Goal: Transaction & Acquisition: Purchase product/service

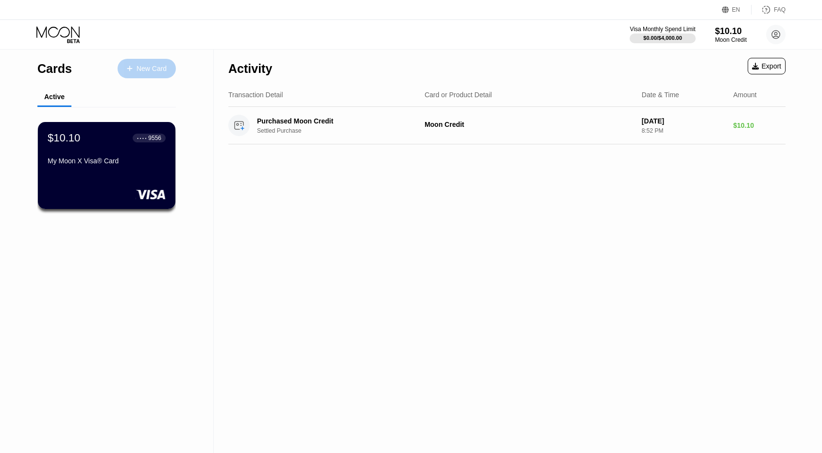
click at [144, 74] on div "New Card" at bounding box center [147, 68] width 58 height 19
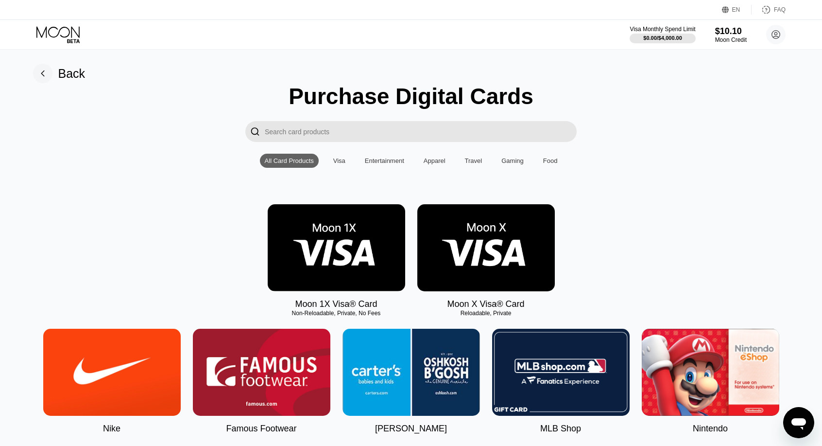
click at [344, 254] on img at bounding box center [337, 247] width 138 height 87
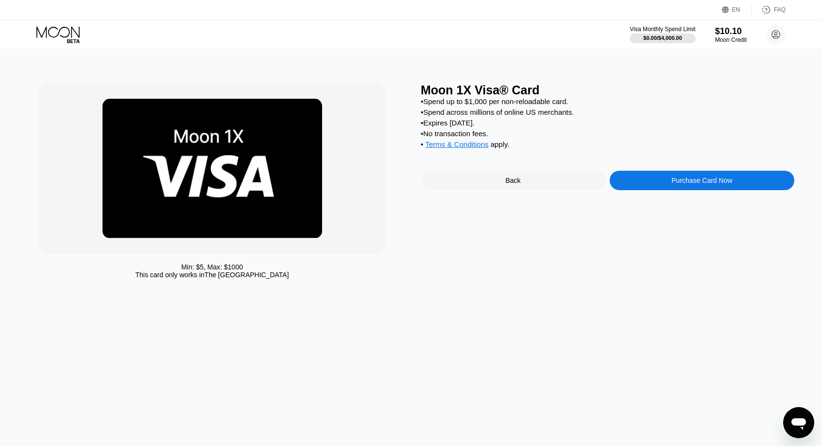
click at [658, 189] on div "Purchase Card Now" at bounding box center [702, 180] width 185 height 19
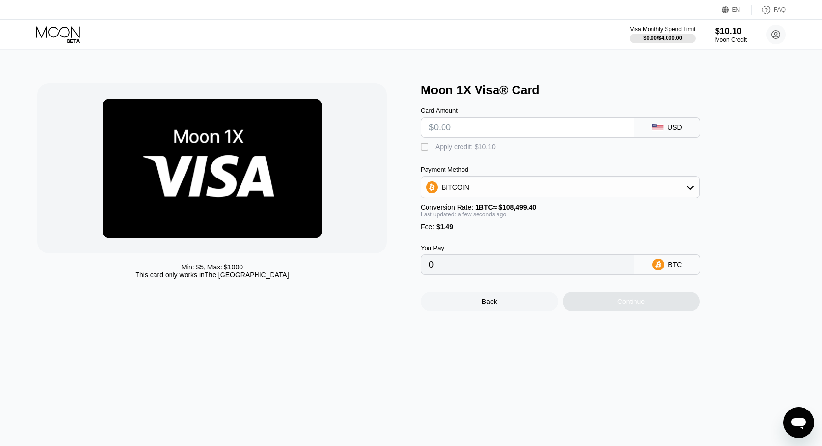
click at [424, 149] on div "" at bounding box center [426, 147] width 10 height 10
click at [471, 130] on input "text" at bounding box center [527, 127] width 197 height 19
click at [473, 129] on input "text" at bounding box center [527, 127] width 197 height 19
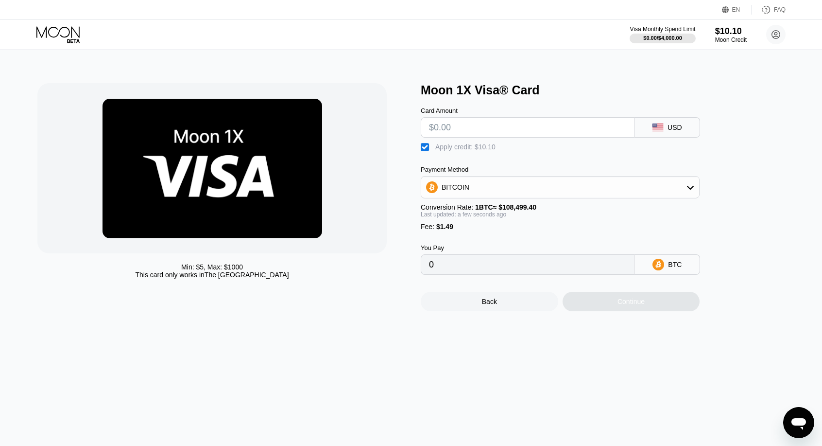
click at [473, 129] on input "text" at bounding box center [527, 127] width 197 height 19
type input "$5"
click at [401, 155] on div "Min: $ 5 , Max: $ 1000 This card only works in The United States" at bounding box center [224, 197] width 374 height 228
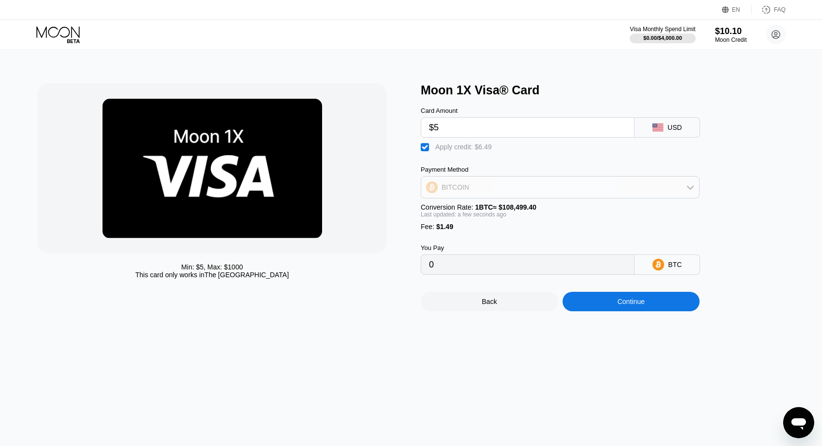
click at [476, 190] on div "BITCOIN" at bounding box center [560, 186] width 278 height 19
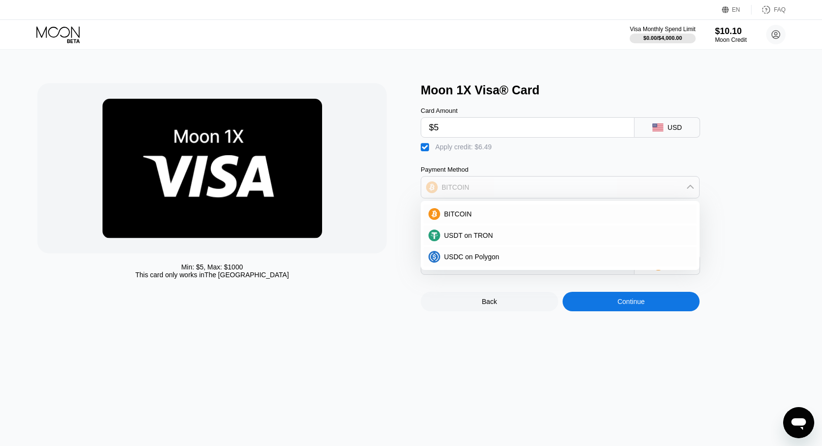
click at [476, 190] on div "BITCOIN" at bounding box center [560, 186] width 278 height 19
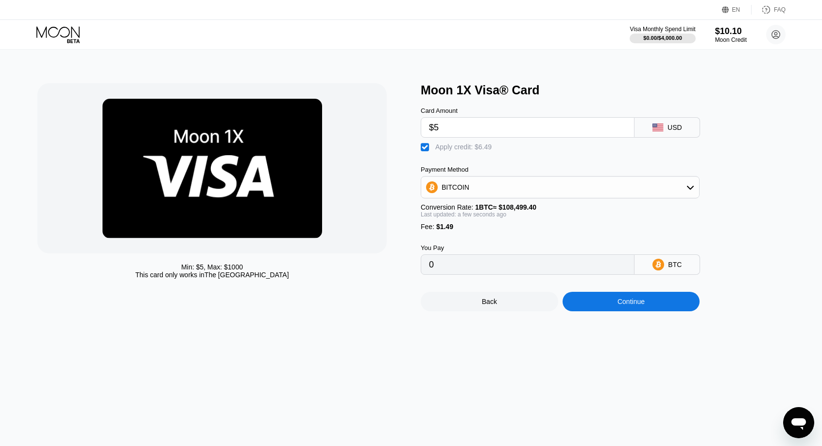
click at [491, 135] on input "$5" at bounding box center [527, 127] width 197 height 19
click at [530, 274] on input "0" at bounding box center [527, 264] width 197 height 19
click at [394, 311] on div "Min: $ 5 , Max: $ 1000 This card only works in The United States" at bounding box center [224, 197] width 374 height 228
click at [363, 311] on div "Min: $ 5 , Max: $ 1000 This card only works in The United States" at bounding box center [224, 197] width 374 height 228
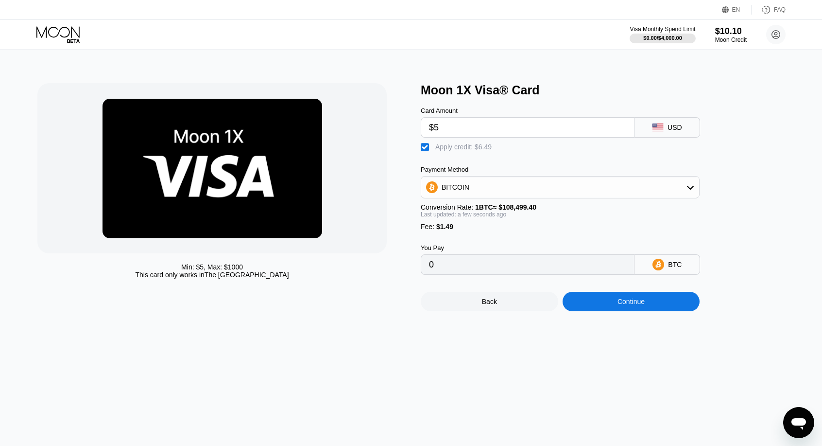
click at [779, 160] on div "Moon 1X Visa® Card Card Amount $5 USD  Apply credit: $6.49 Payment Method BITC…" at bounding box center [608, 197] width 374 height 228
drag, startPoint x: 741, startPoint y: 148, endPoint x: 433, endPoint y: 258, distance: 327.8
click at [741, 148] on div "Moon 1X Visa® Card Card Amount $5 USD  Apply credit: $6.49 Payment Method BITC…" at bounding box center [608, 197] width 374 height 228
click at [439, 274] on input "0" at bounding box center [527, 264] width 197 height 19
click at [646, 311] on div "Continue" at bounding box center [632, 301] width 138 height 19
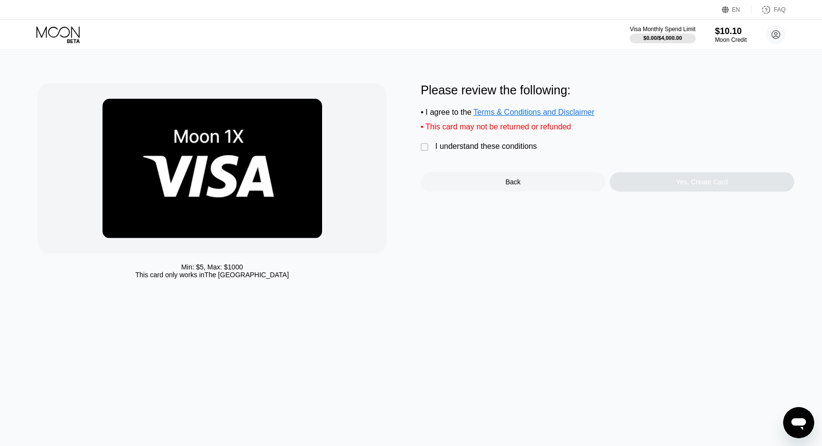
click at [425, 152] on div "" at bounding box center [426, 147] width 10 height 10
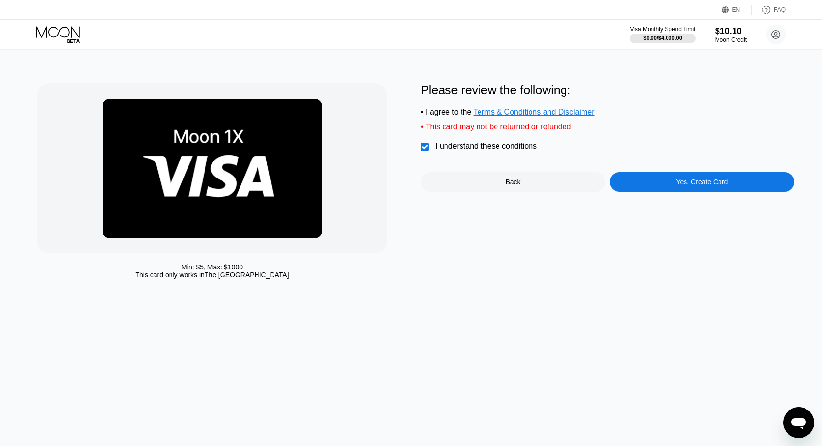
click at [660, 185] on div "Yes, Create Card" at bounding box center [702, 181] width 185 height 19
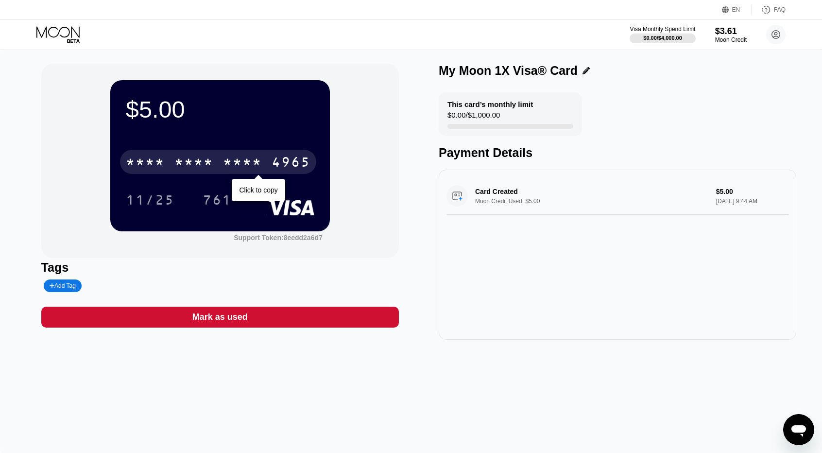
click at [274, 167] on div "4965" at bounding box center [291, 164] width 39 height 16
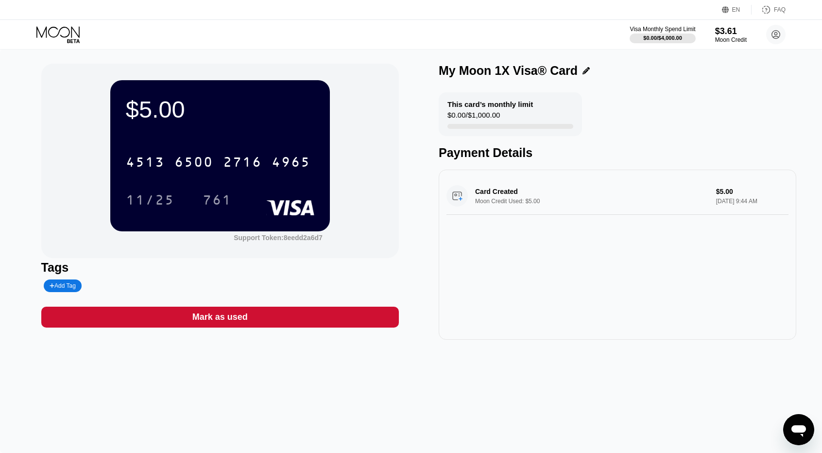
click at [727, 194] on div "Card Created Moon Credit Used: $5.00 $5.00 [DATE] 9:44 AM" at bounding box center [618, 195] width 342 height 37
click at [63, 284] on div "Add Tag" at bounding box center [63, 285] width 26 height 7
type input "Udemy [GEOGRAPHIC_DATA]"
click at [8, 127] on div "$5.00 4513 6500 2716 4965 11/25 761 Support Token: 8eedd2a6d7 Tags Udemy Brasil…" at bounding box center [411, 251] width 822 height 404
click at [129, 287] on icon at bounding box center [131, 286] width 5 height 6
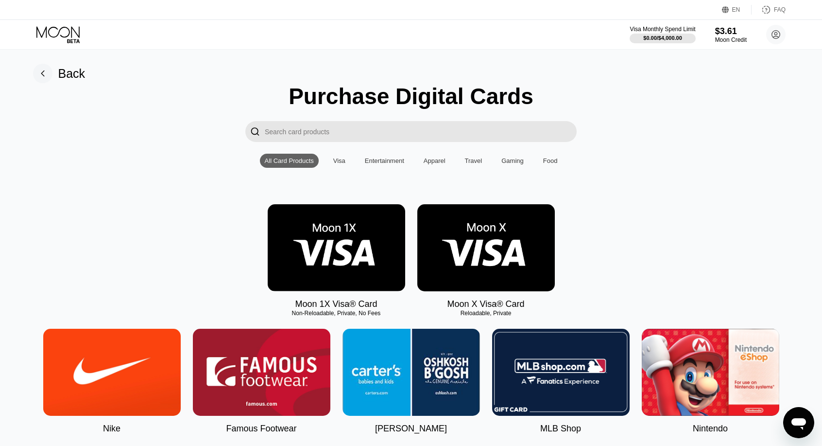
click at [65, 75] on div "Back" at bounding box center [71, 74] width 27 height 14
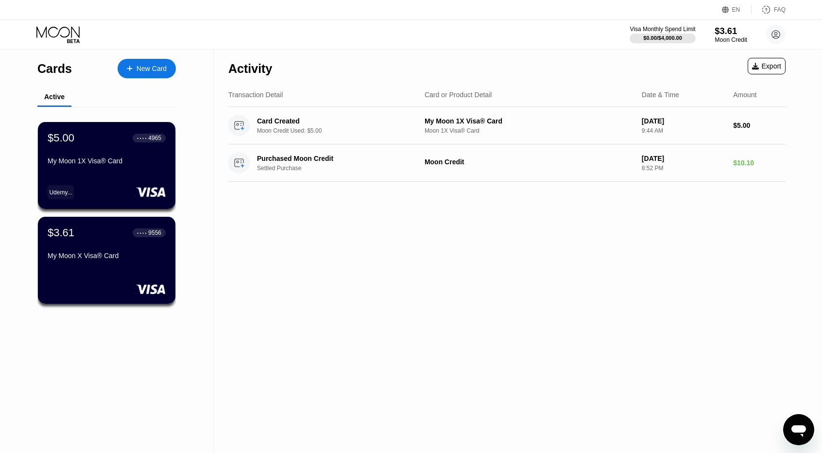
click at [725, 32] on div "$3.61" at bounding box center [731, 31] width 33 height 10
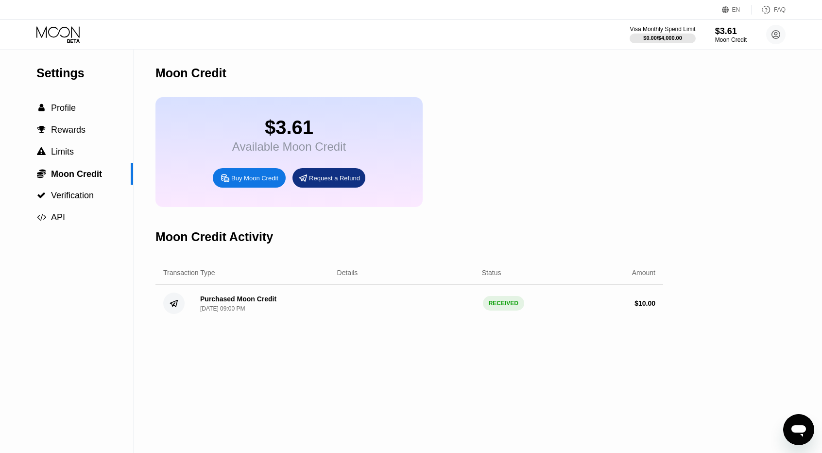
click at [58, 29] on icon at bounding box center [58, 34] width 45 height 17
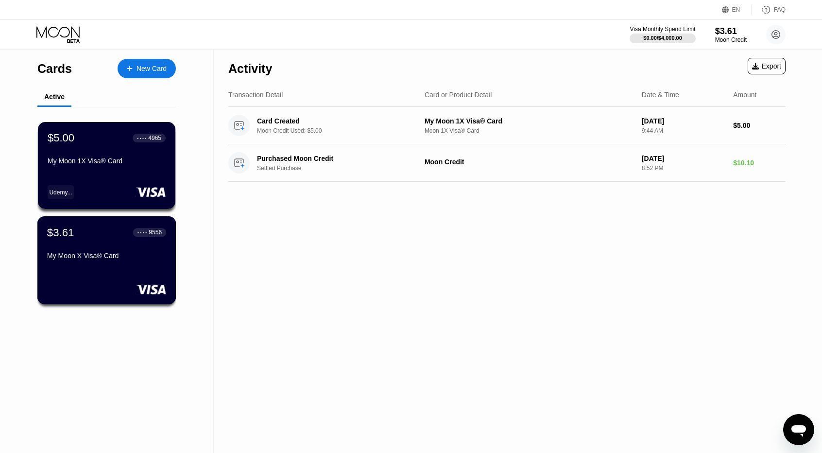
click at [140, 263] on div "My Moon X Visa® Card" at bounding box center [106, 258] width 119 height 12
click at [406, 126] on div "Card Created Moon Credit Used: $5.00" at bounding box center [342, 125] width 170 height 17
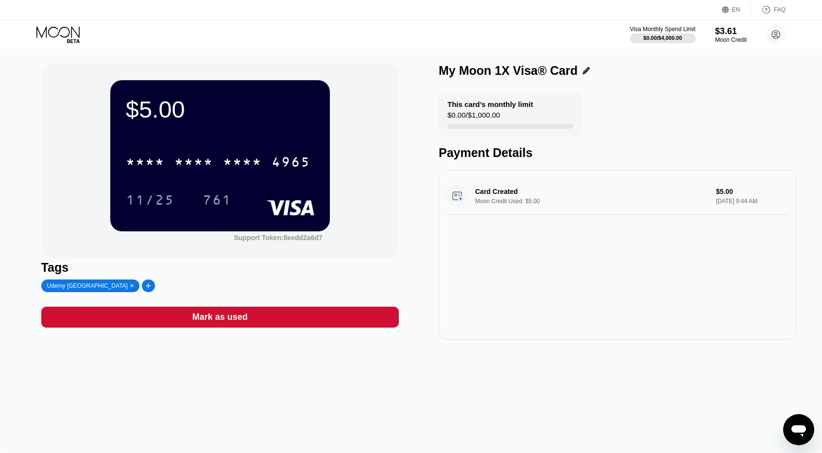
click at [582, 198] on div "Card Created Moon Credit Used: $5.00 $5.00 Sep 26, 2025 9:44 AM" at bounding box center [618, 195] width 342 height 37
click at [727, 194] on div "Card Created Moon Credit Used: $5.00 $5.00 Sep 26, 2025 9:44 AM" at bounding box center [618, 195] width 342 height 37
click at [748, 184] on div "Card Created Moon Credit Used: $5.00 $5.00 Sep 26, 2025 9:44 AM" at bounding box center [618, 195] width 342 height 37
click at [739, 103] on div "This card’s monthly limit $0.00 / $1,000.00 Payment Details" at bounding box center [618, 126] width 358 height 68
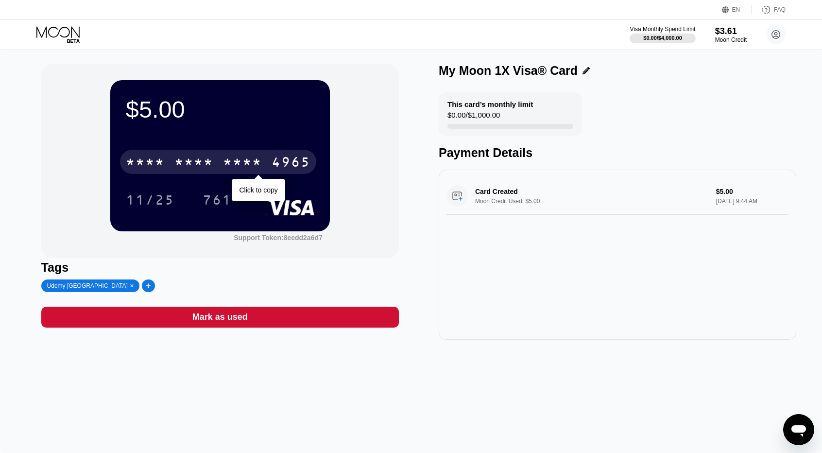
click at [267, 165] on div "* * * * * * * * * * * * 4965" at bounding box center [218, 162] width 196 height 24
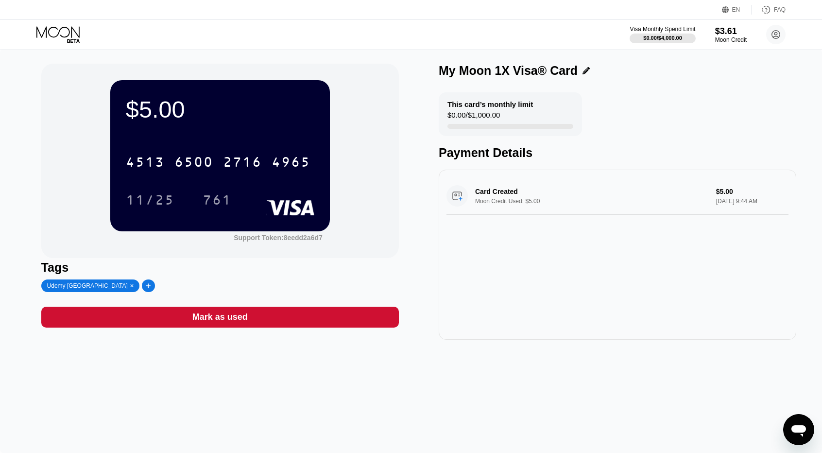
click at [525, 205] on div "Card Created Moon Credit Used: $5.00 $5.00 [DATE] 9:44 AM" at bounding box center [618, 195] width 342 height 37
drag, startPoint x: 518, startPoint y: 195, endPoint x: 493, endPoint y: 200, distance: 25.2
click at [516, 199] on div "Card Created Moon Credit Used: $5.00 $5.00 [DATE] 9:44 AM" at bounding box center [618, 195] width 342 height 37
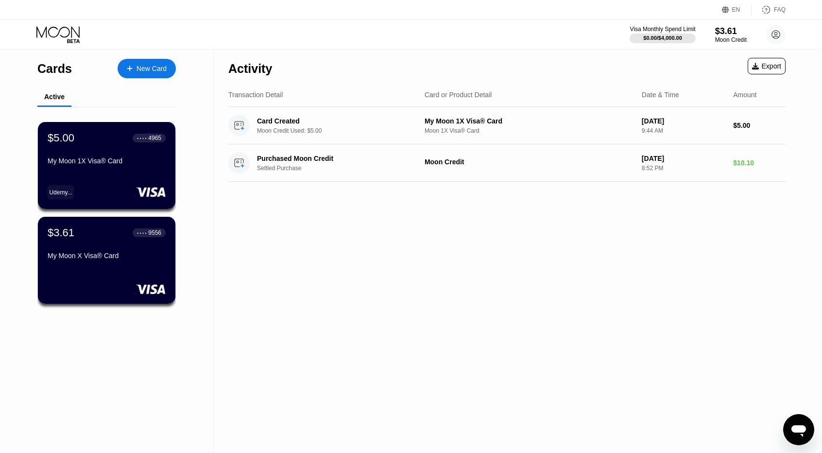
click at [126, 65] on div "New Card" at bounding box center [147, 68] width 58 height 19
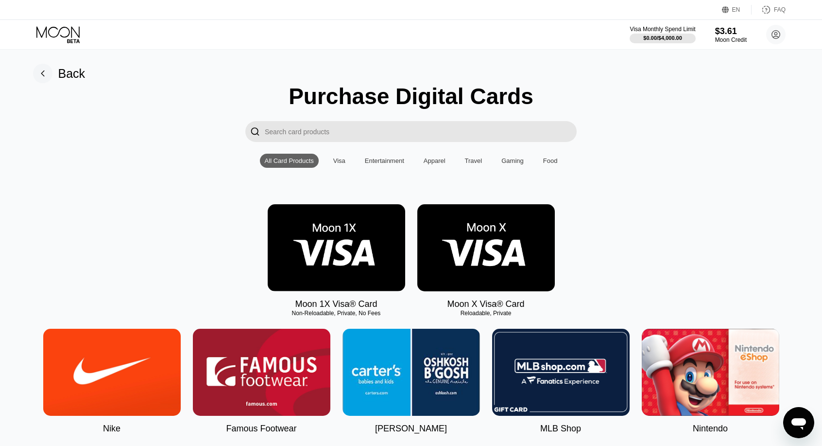
click at [374, 140] on input "Search card products" at bounding box center [421, 131] width 312 height 21
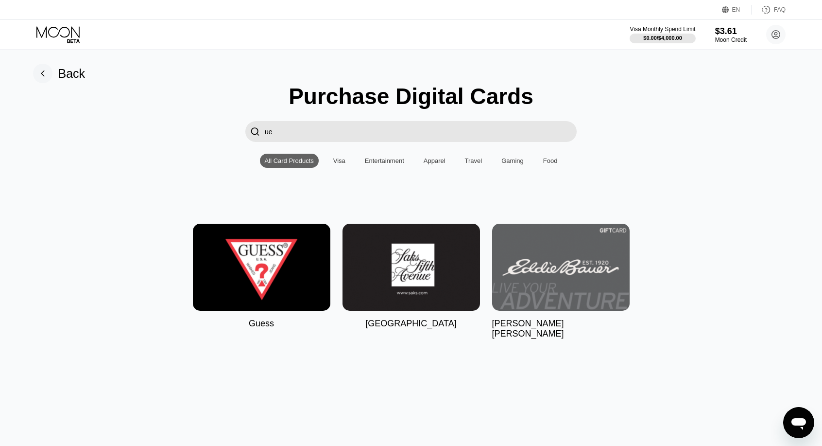
type input "u"
